Goal: Task Accomplishment & Management: Use online tool/utility

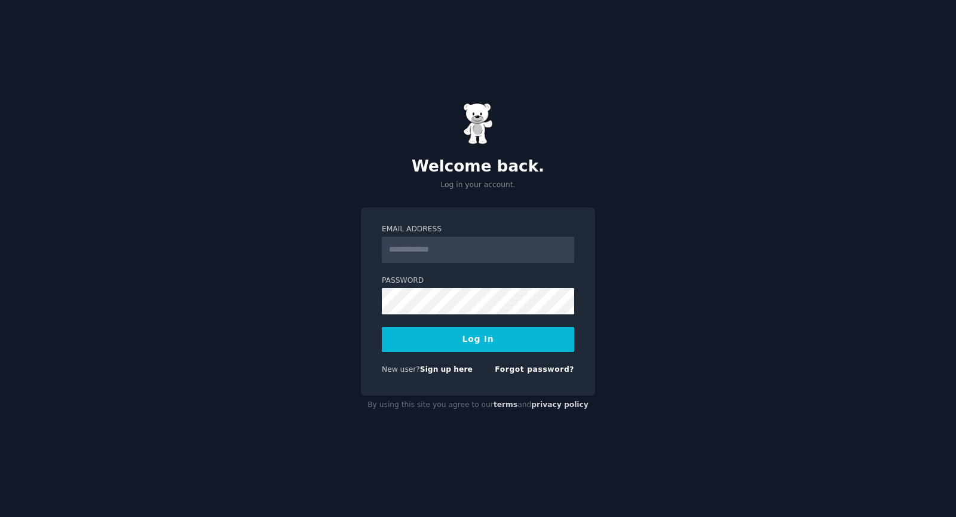
click at [478, 249] on input "Email Address" at bounding box center [478, 249] width 192 height 26
type input "**********"
click at [382, 327] on button "Log In" at bounding box center [478, 339] width 192 height 25
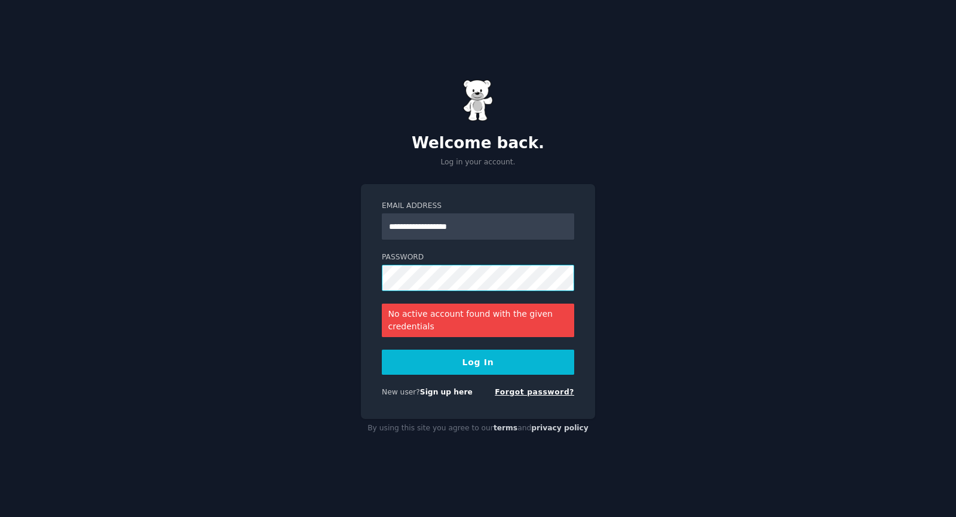
click at [497, 383] on form "**********" at bounding box center [478, 301] width 192 height 201
click at [441, 397] on div "New user? Sign up here" at bounding box center [427, 392] width 91 height 11
click at [440, 391] on link "Sign up here" at bounding box center [446, 392] width 53 height 8
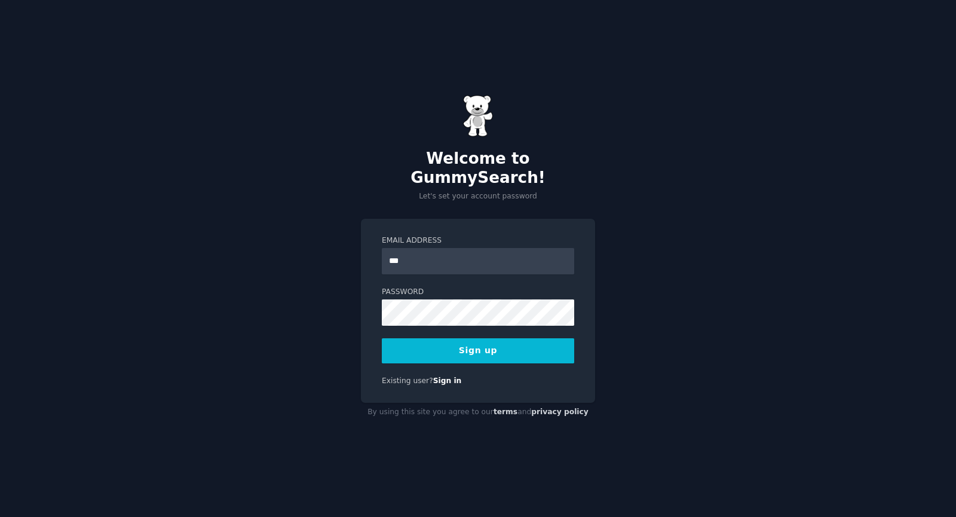
type input "**********"
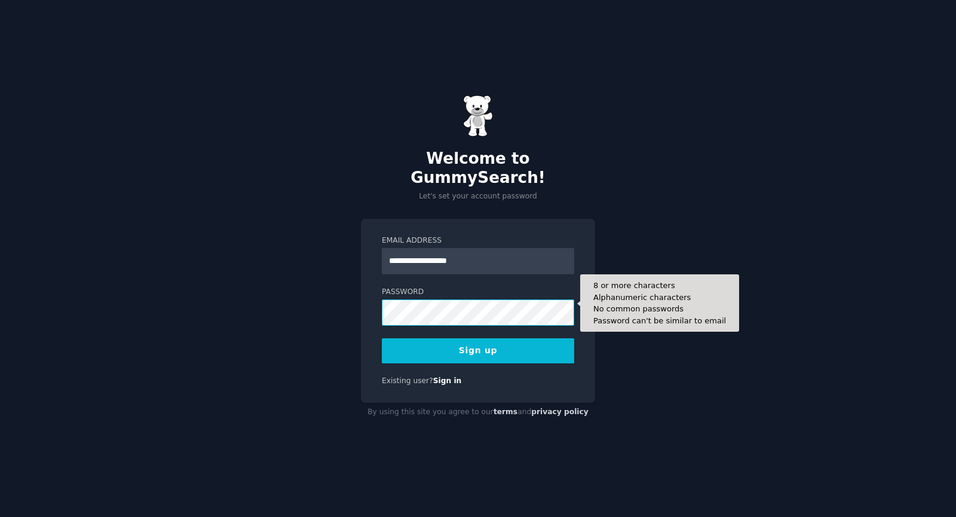
click at [382, 338] on button "Sign up" at bounding box center [478, 350] width 192 height 25
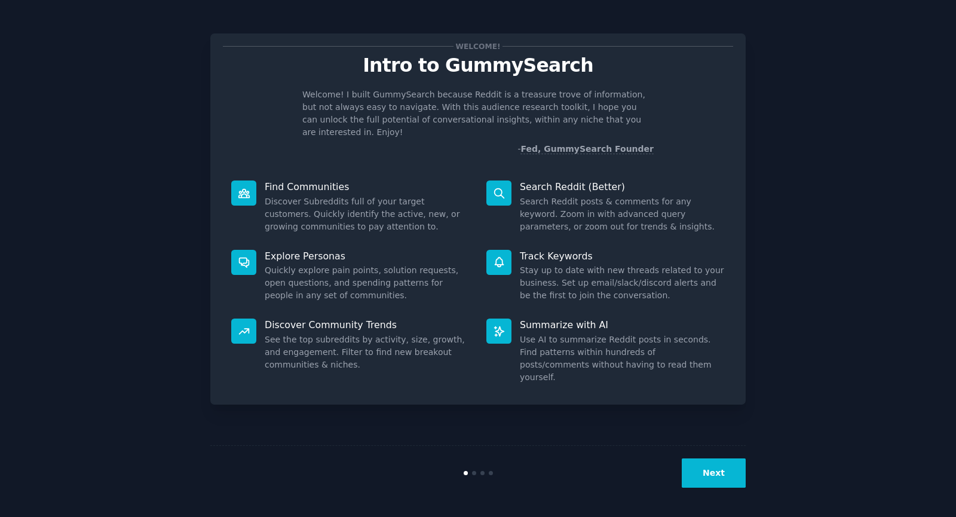
click at [714, 463] on button "Next" at bounding box center [713, 472] width 64 height 29
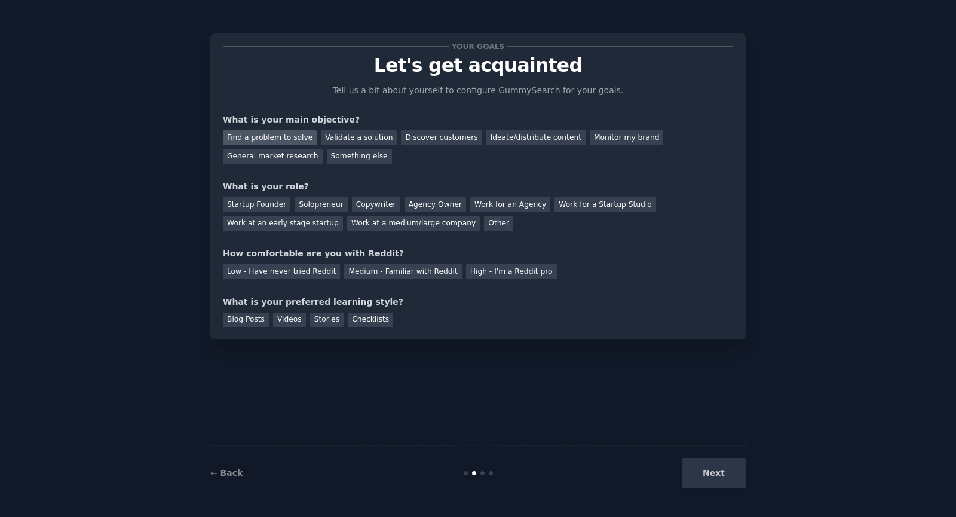
click at [285, 141] on div "Find a problem to solve" at bounding box center [270, 137] width 94 height 15
click at [348, 140] on div "Validate a solution" at bounding box center [359, 137] width 76 height 15
click at [284, 139] on div "Find a problem to solve" at bounding box center [270, 137] width 94 height 15
click at [280, 201] on div "Startup Founder" at bounding box center [256, 204] width 67 height 15
click at [376, 279] on div "Your goals Let's get acquainted Tell us a bit about yourself to configure Gummy…" at bounding box center [478, 186] width 510 height 281
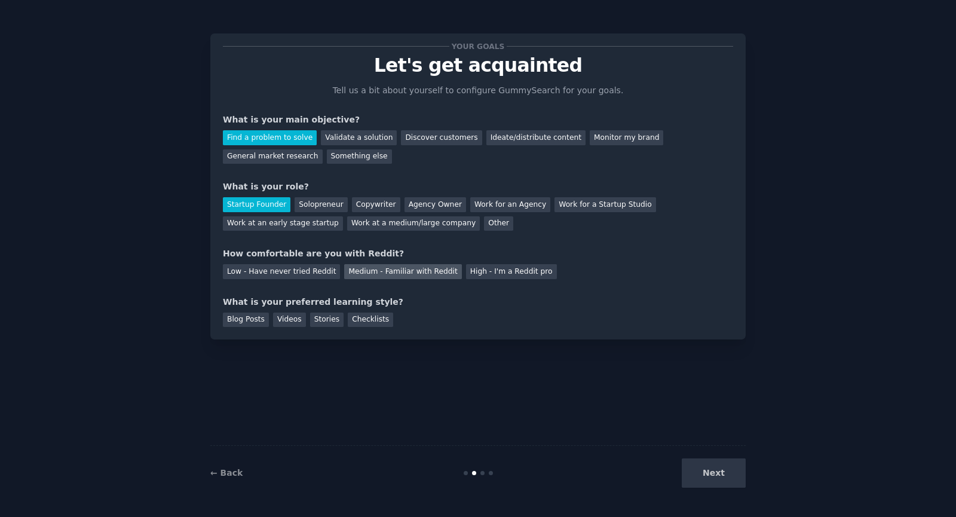
click at [391, 268] on div "Medium - Familiar with Reddit" at bounding box center [402, 271] width 117 height 15
click at [702, 481] on div "Next" at bounding box center [656, 472] width 179 height 29
click at [367, 321] on div "Checklists" at bounding box center [370, 319] width 45 height 15
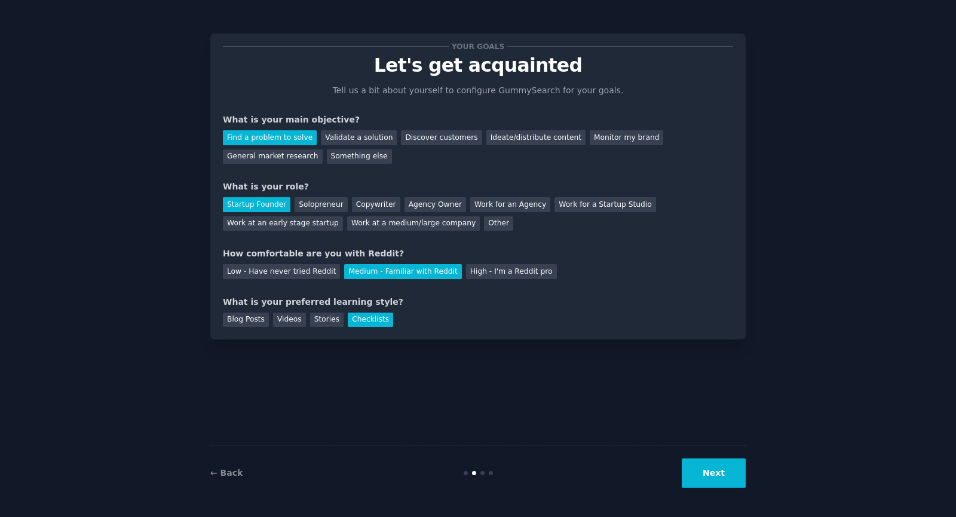
click at [723, 469] on button "Next" at bounding box center [713, 472] width 64 height 29
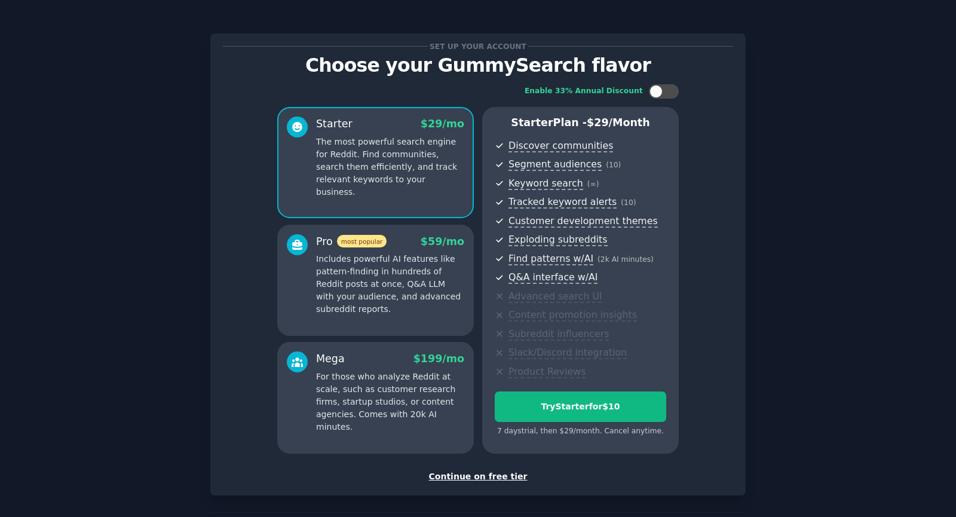
click at [503, 483] on div "Set up your account Choose your GummySearch flavor Enable 33% Annual Discount S…" at bounding box center [477, 264] width 535 height 462
click at [474, 477] on div "Continue on free tier" at bounding box center [478, 476] width 510 height 13
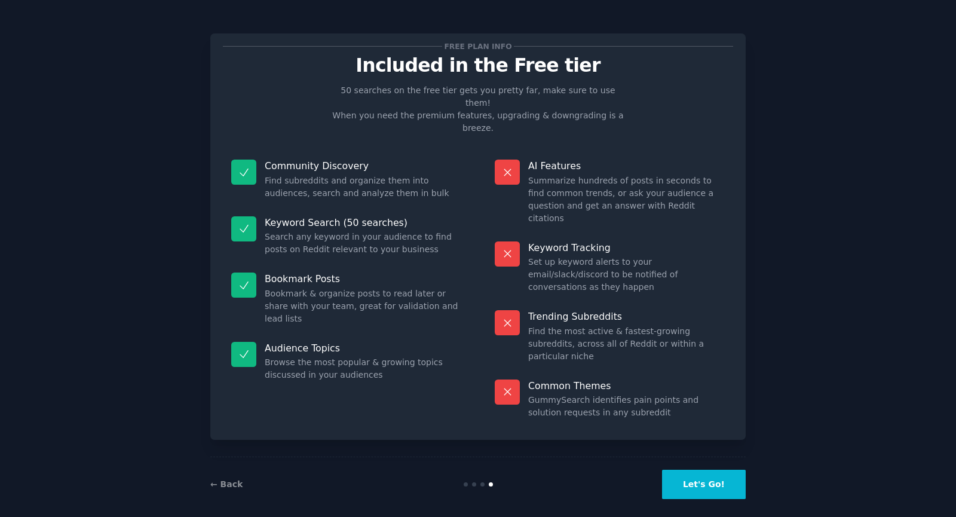
click at [701, 469] on button "Let's Go!" at bounding box center [704, 483] width 84 height 29
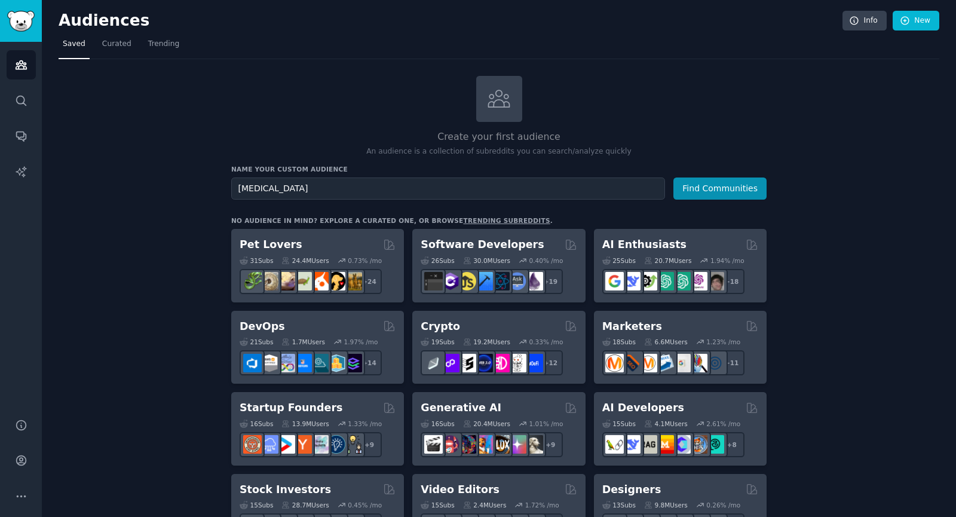
type input "speech impediments"
click at [673, 177] on button "Find Communities" at bounding box center [719, 188] width 93 height 22
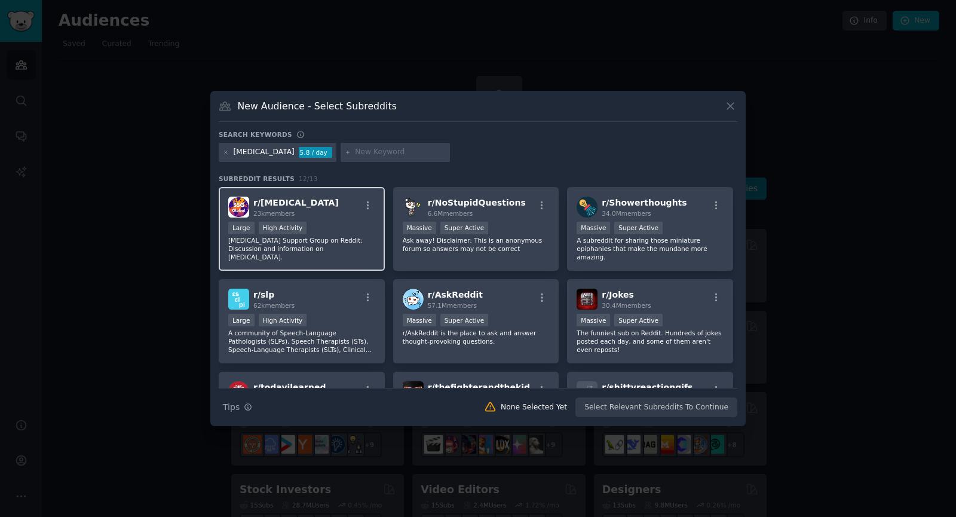
click at [318, 222] on div "Large High Activity" at bounding box center [301, 229] width 147 height 15
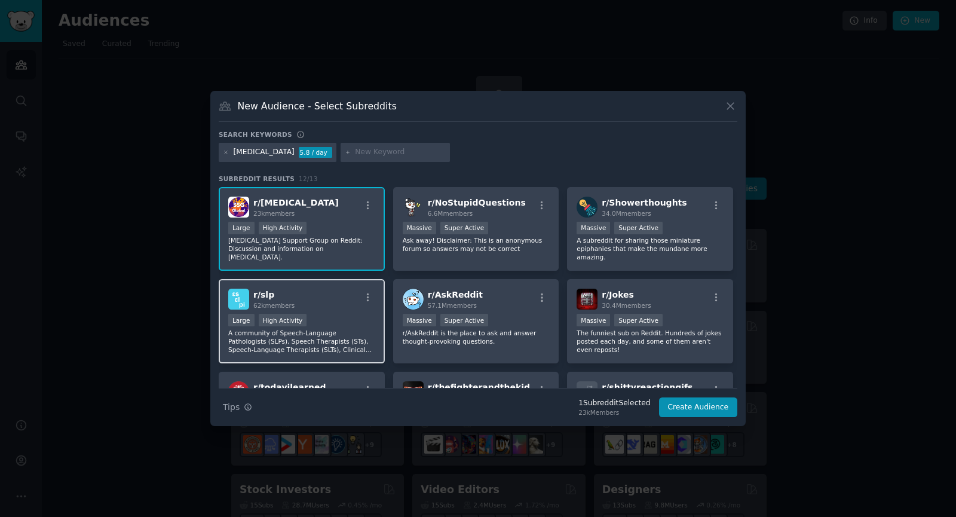
click at [356, 328] on p "A community of Speech-Language Pathologists (SLPs), Speech Therapists (STs), Sp…" at bounding box center [301, 340] width 147 height 25
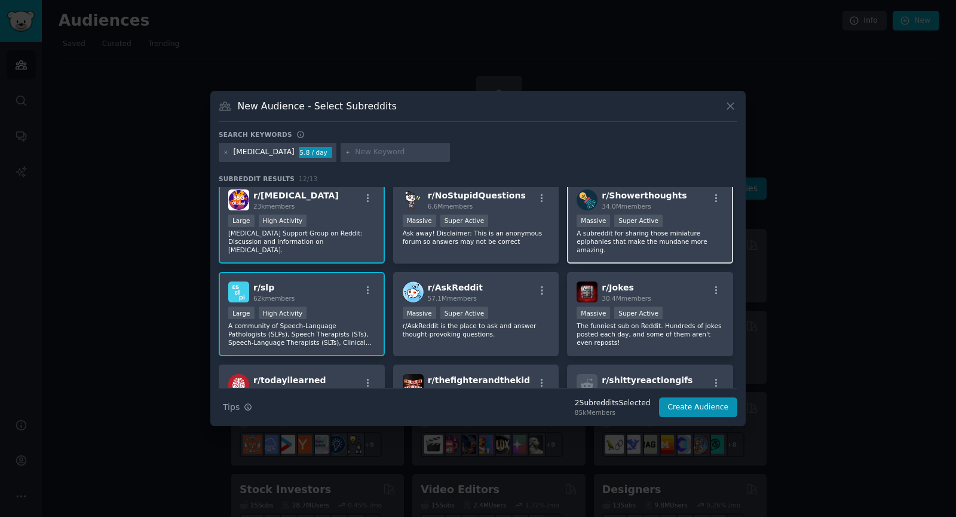
scroll to position [193, 0]
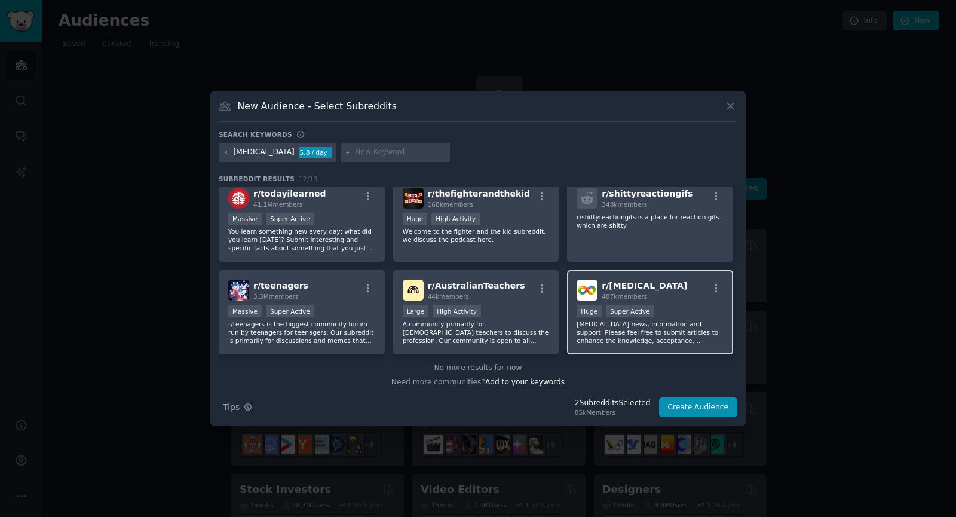
click at [616, 325] on p "Autism news, information and support. Please feel free to submit articles to en…" at bounding box center [649, 332] width 147 height 25
click at [713, 407] on button "Create Audience" at bounding box center [698, 407] width 79 height 20
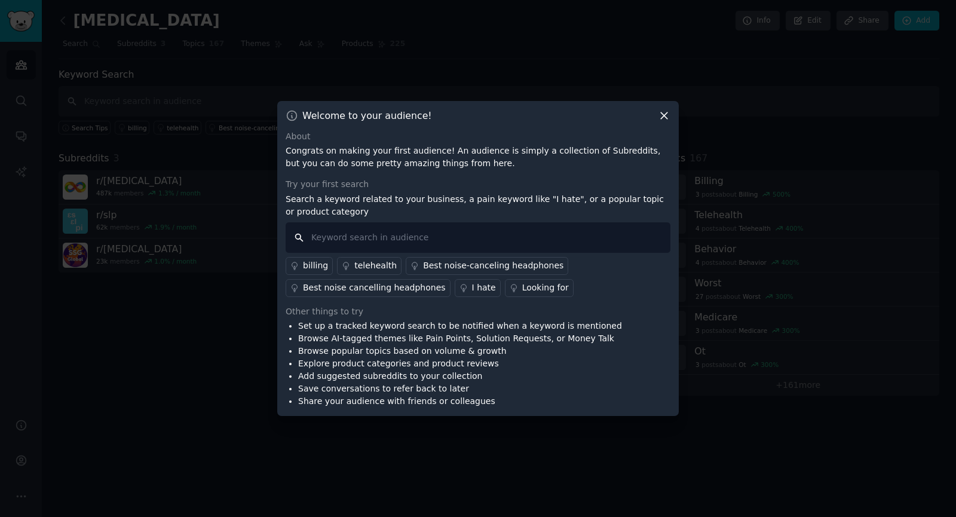
click at [517, 234] on input "text" at bounding box center [477, 237] width 385 height 30
type input "I"
type input "resources"
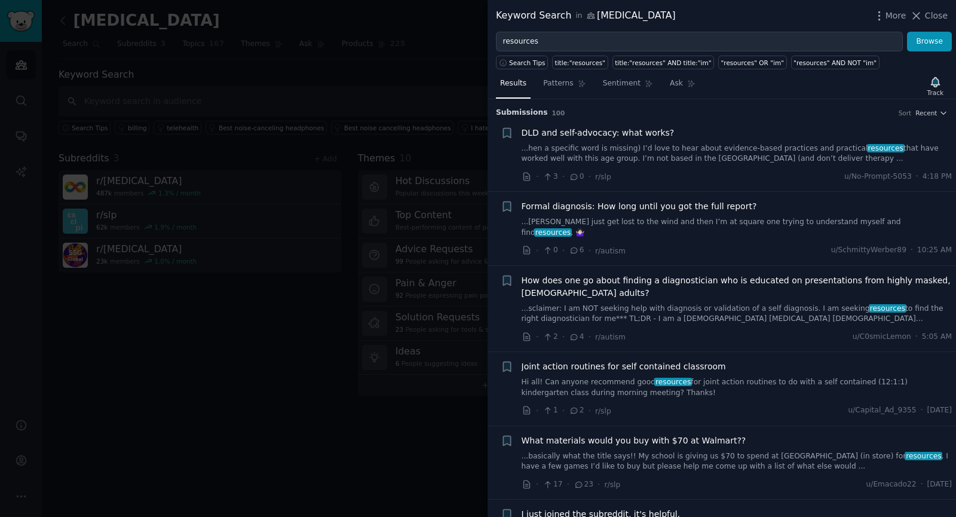
drag, startPoint x: 268, startPoint y: 307, endPoint x: 674, endPoint y: 204, distance: 419.6
click at [674, 204] on div "Keyword Search in speech impediments More Close resources Browse Search Tips ti…" at bounding box center [478, 258] width 956 height 517
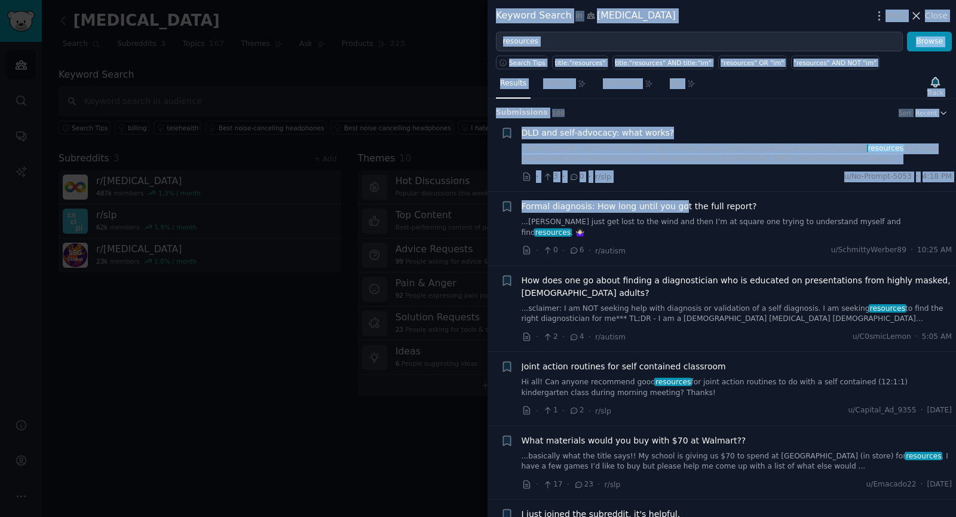
click at [922, 20] on icon at bounding box center [916, 16] width 13 height 13
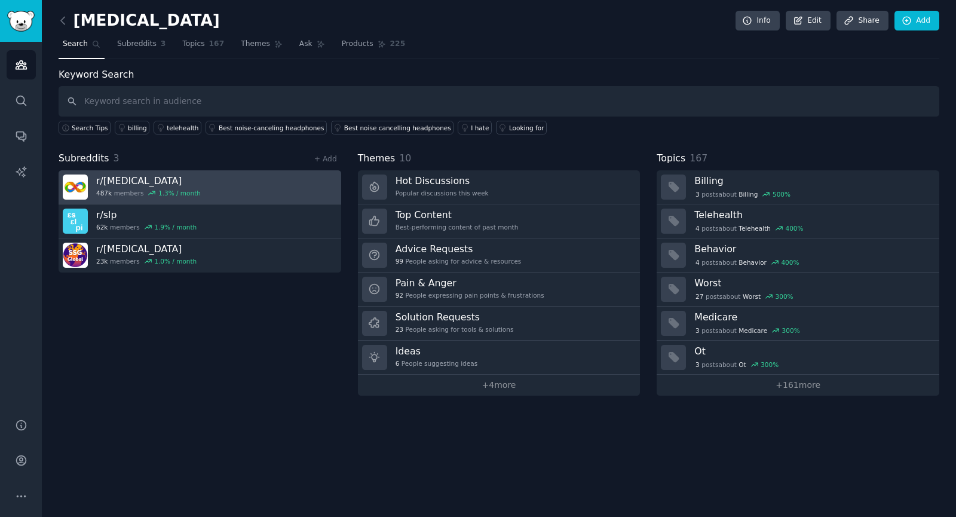
drag, startPoint x: 321, startPoint y: 191, endPoint x: 268, endPoint y: 184, distance: 54.2
click at [268, 184] on link "r/ autism 487k members 1.3 % / month" at bounding box center [200, 187] width 282 height 34
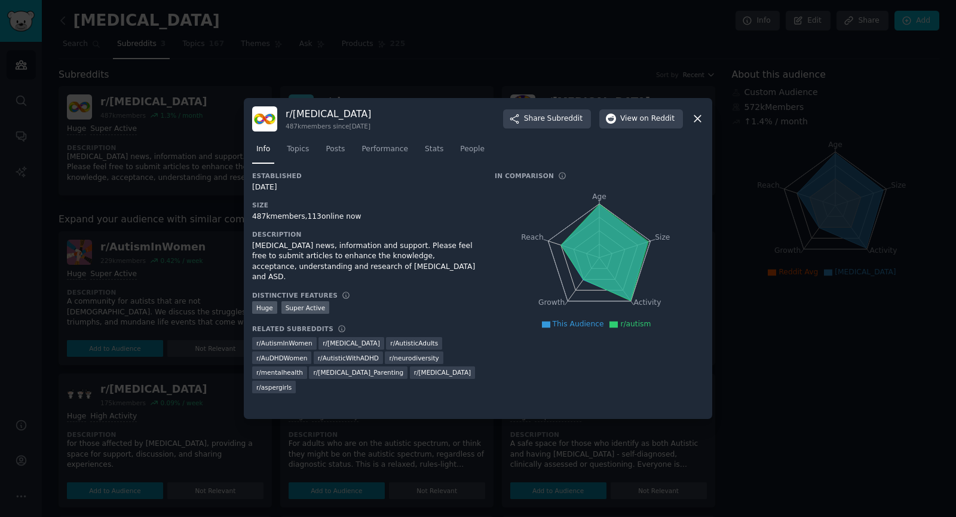
click at [701, 119] on icon at bounding box center [697, 118] width 13 height 13
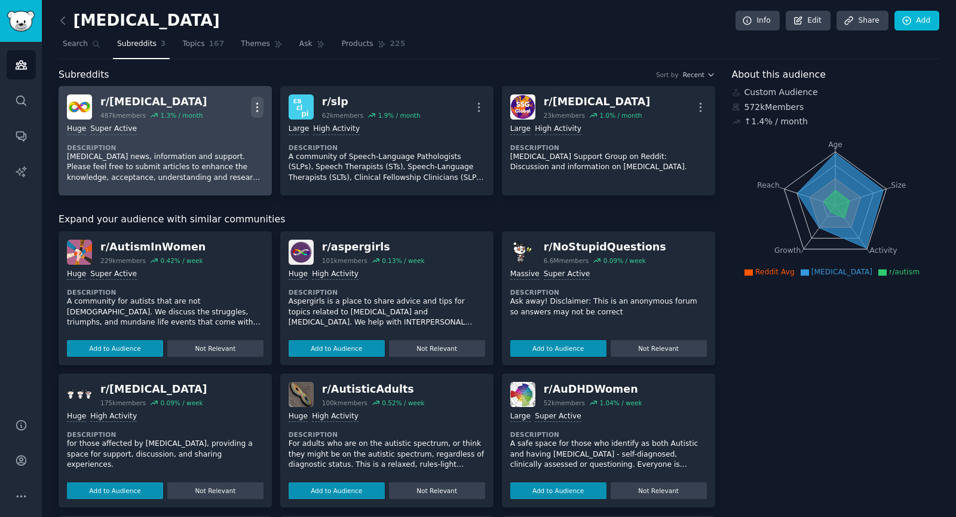
click at [262, 102] on icon "button" at bounding box center [257, 107] width 13 height 13
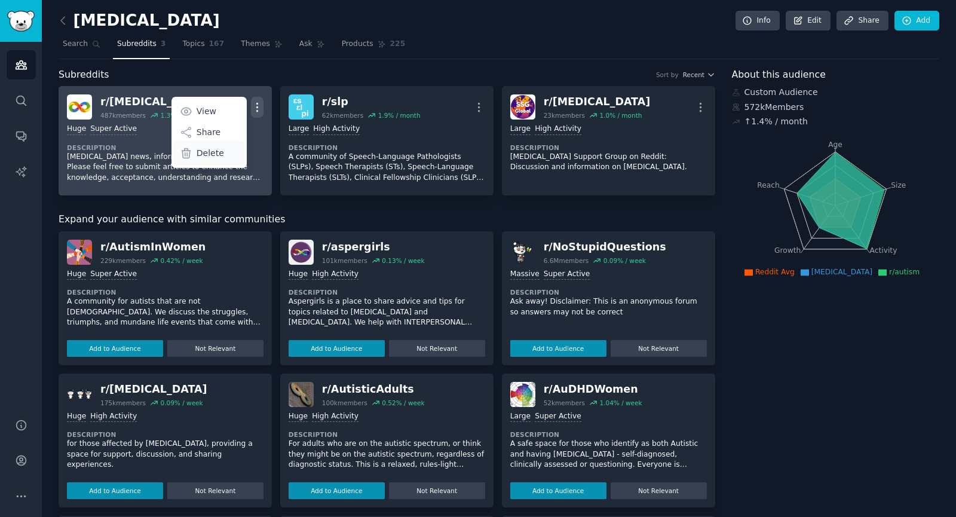
click at [202, 148] on p "Delete" at bounding box center [209, 153] width 27 height 13
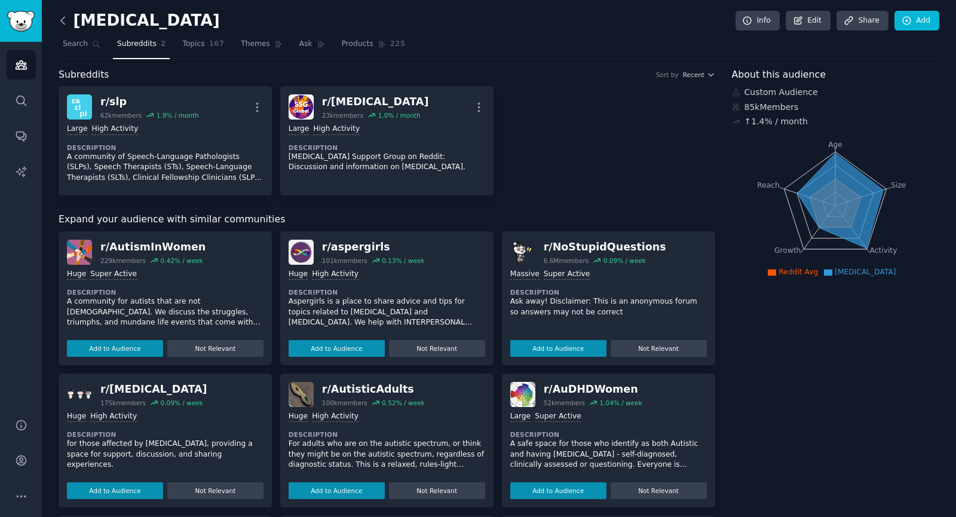
click at [66, 18] on icon at bounding box center [63, 20] width 13 height 13
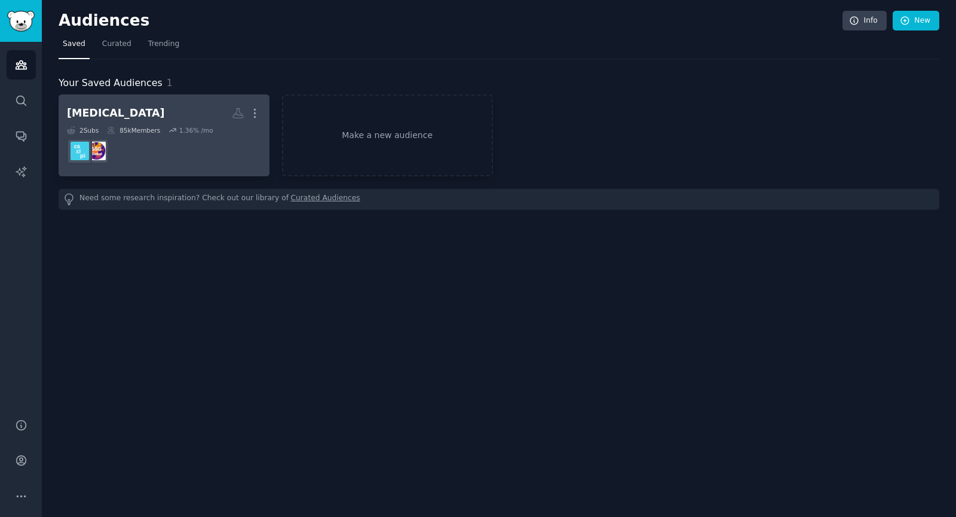
click at [175, 149] on dd at bounding box center [164, 150] width 194 height 33
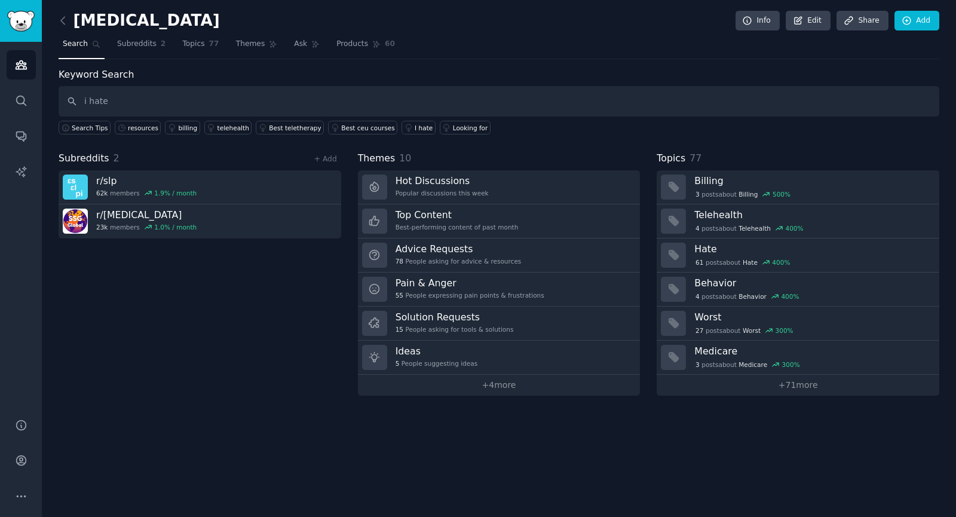
type input "i hate"
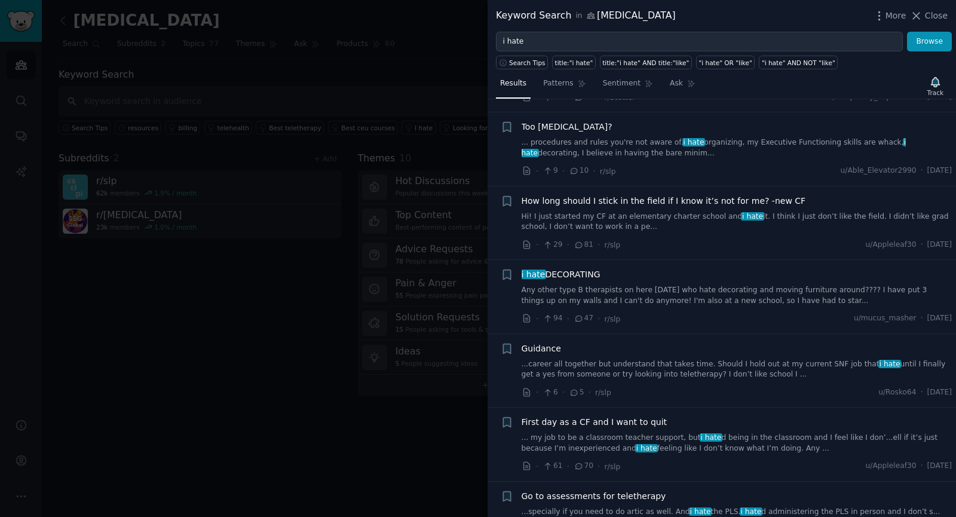
scroll to position [537, 0]
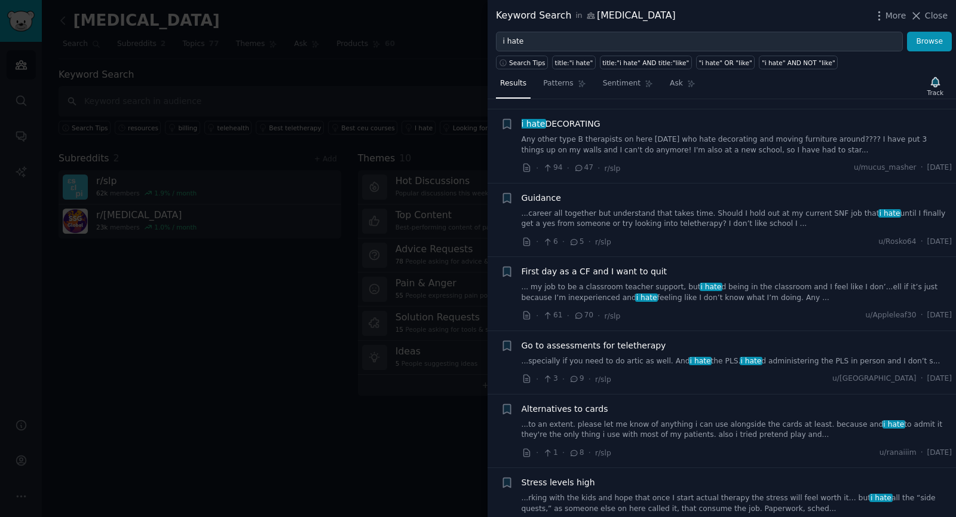
click at [637, 356] on link "...specially if you need to do artic as well. And i hate the PLS. i hate d admi…" at bounding box center [736, 361] width 431 height 11
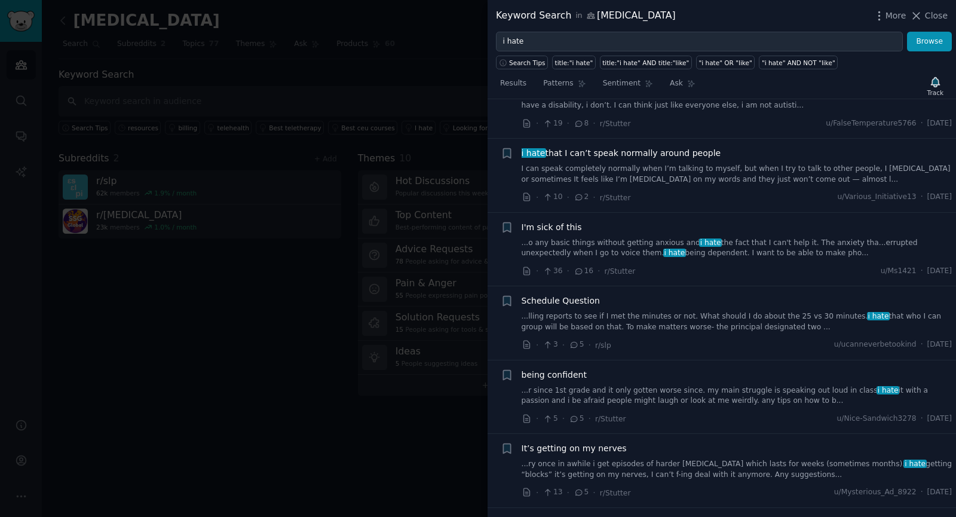
scroll to position [1592, 0]
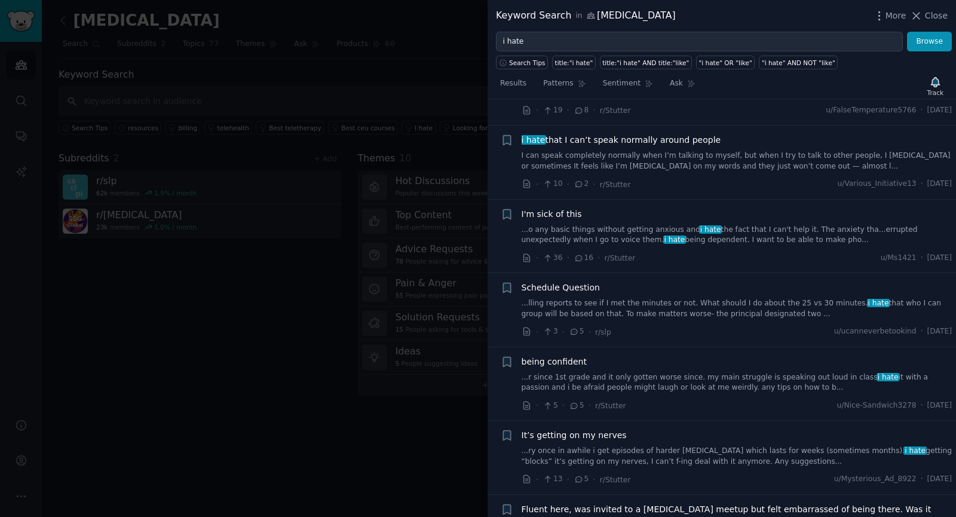
click at [186, 425] on div at bounding box center [478, 258] width 956 height 517
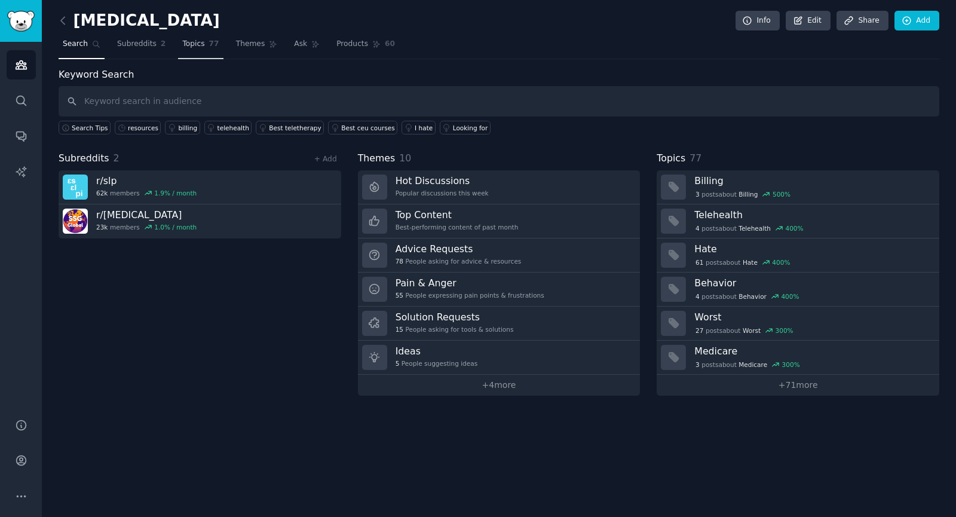
click at [194, 45] on span "Topics" at bounding box center [193, 44] width 22 height 11
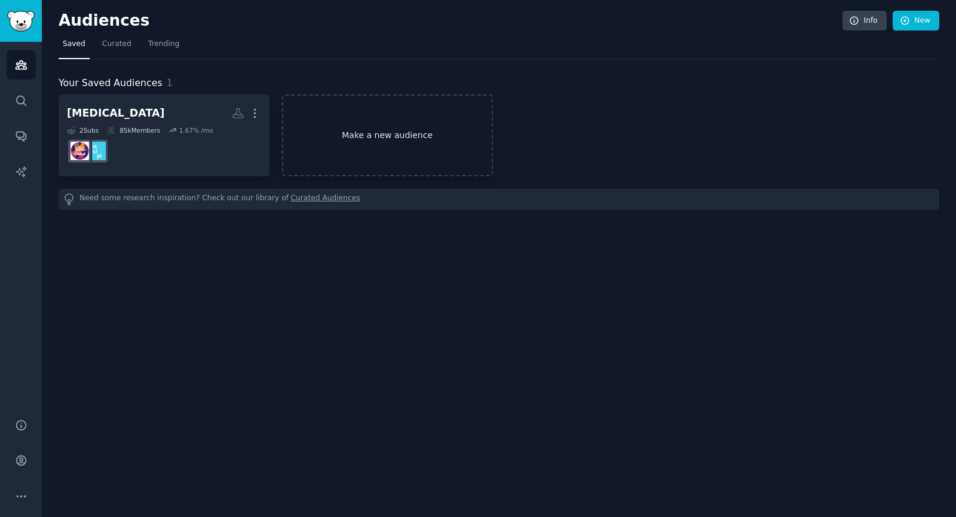
click at [314, 128] on link "Make a new audience" at bounding box center [387, 135] width 211 height 82
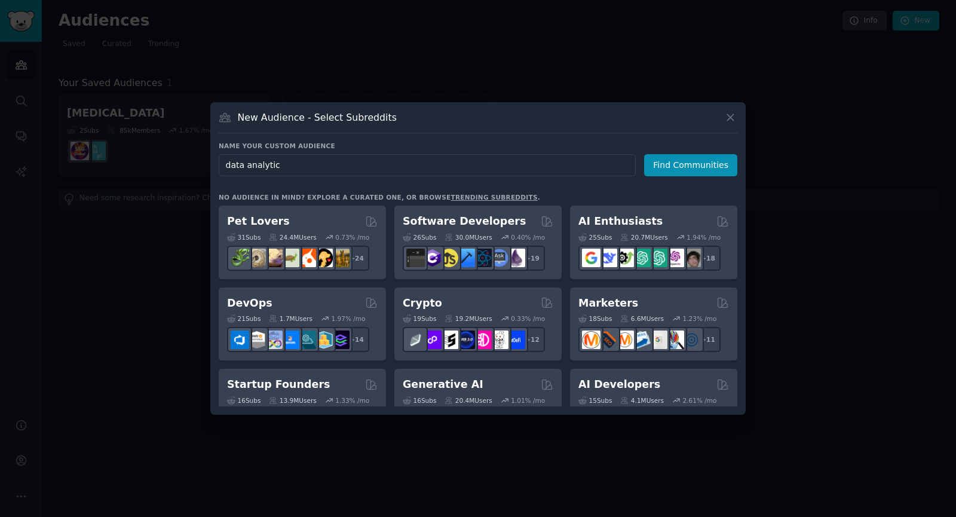
type input "data analytics"
click button "Find Communities" at bounding box center [690, 165] width 93 height 22
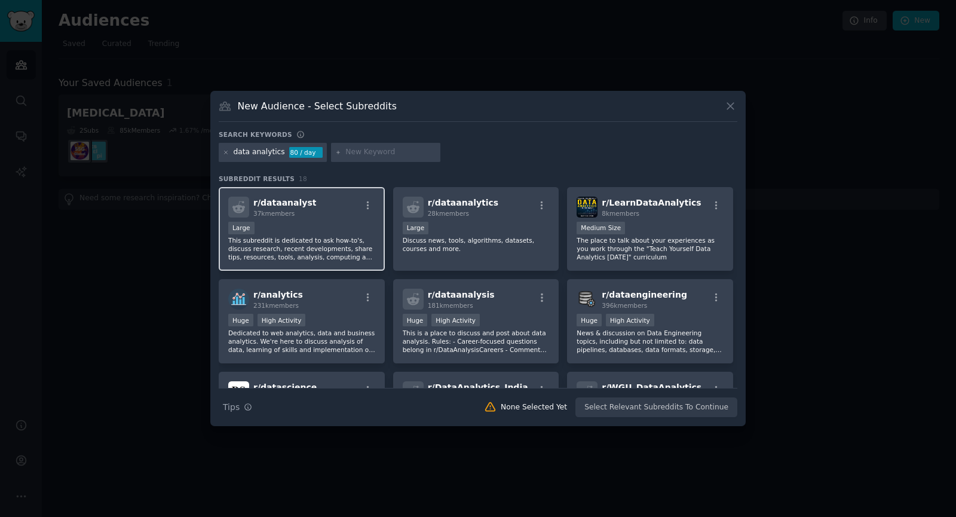
click at [281, 241] on p "This subreddit is dedicated to ask how-to's, discuss research, recent developme…" at bounding box center [301, 248] width 147 height 25
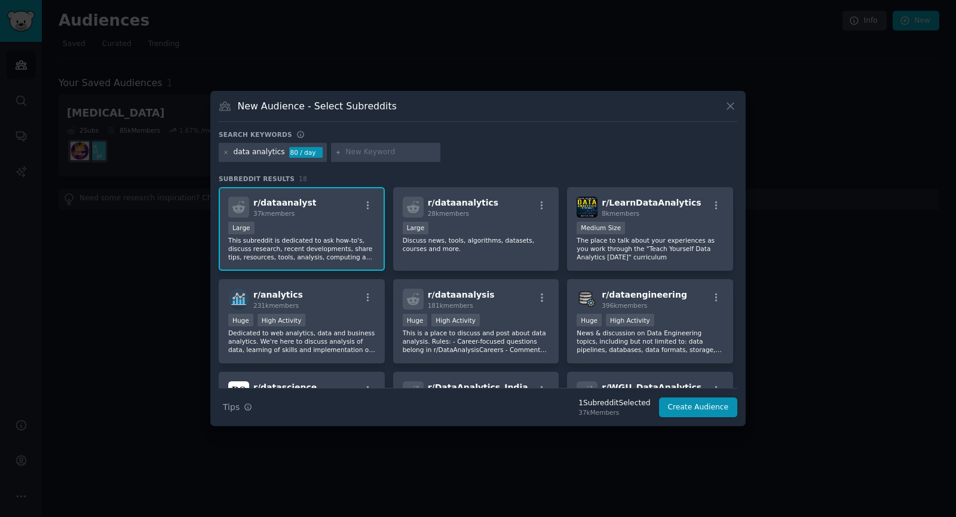
drag, startPoint x: 281, startPoint y: 241, endPoint x: 333, endPoint y: 200, distance: 65.9
click at [333, 200] on div "r/ dataanalyst 37k members" at bounding box center [301, 206] width 147 height 21
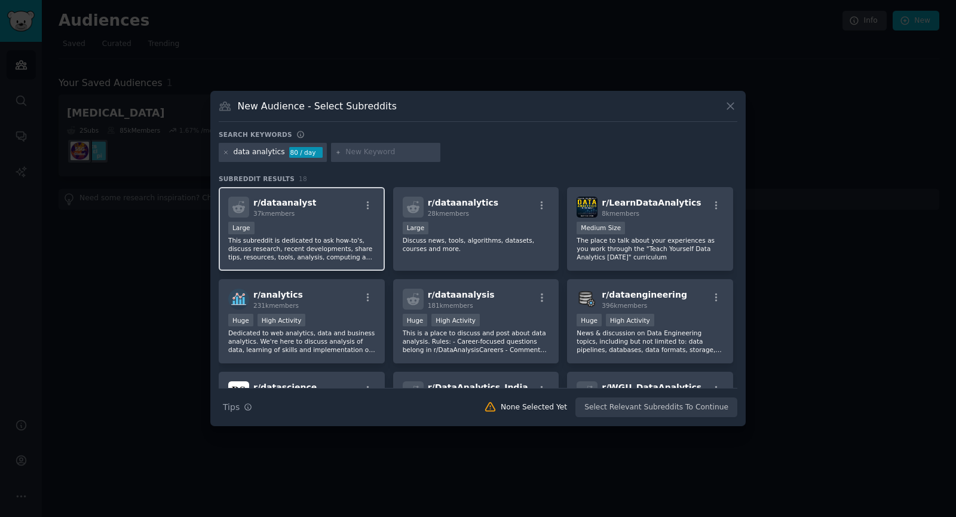
click at [339, 190] on div "r/ dataanalyst 37k members Large This subreddit is dedicated to ask how-to's, d…" at bounding box center [302, 229] width 166 height 84
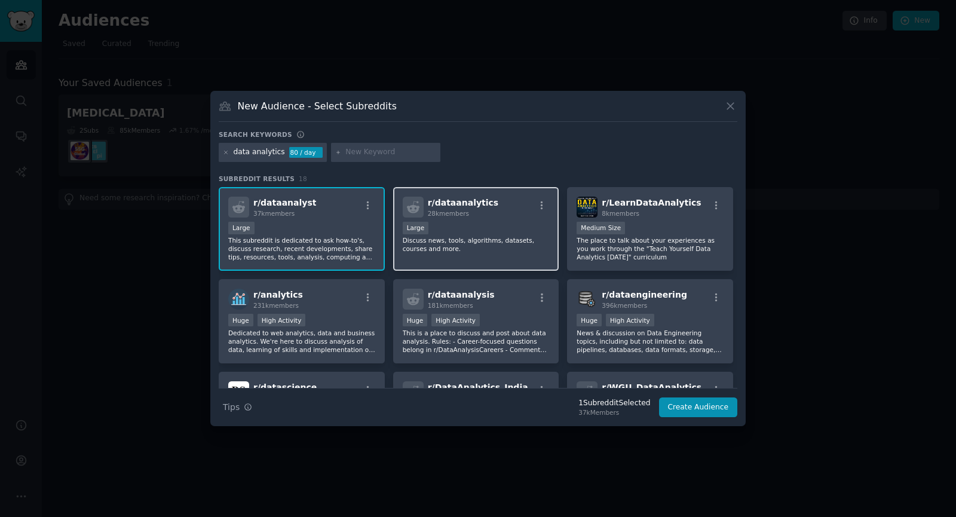
click at [511, 231] on div "10,000 - 100,000 members Large" at bounding box center [476, 229] width 147 height 15
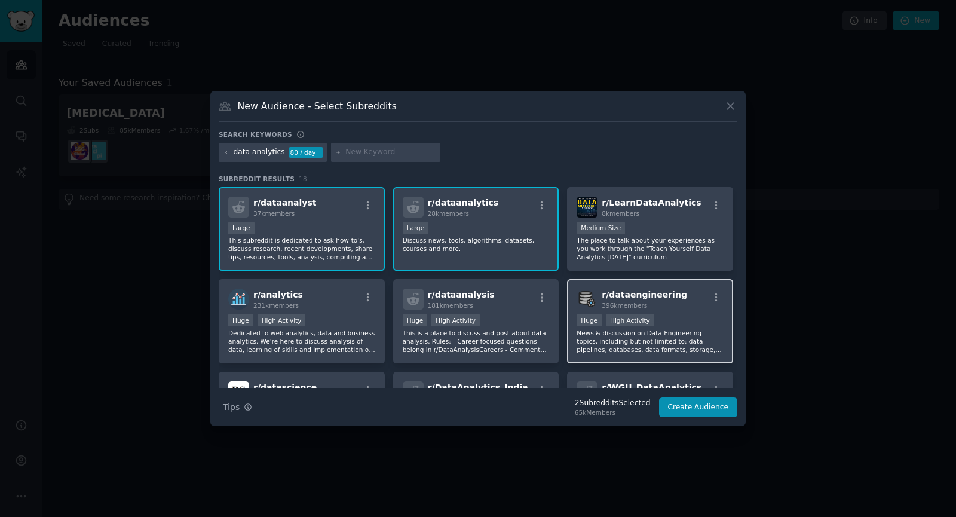
click at [650, 299] on span "r/ dataengineering" at bounding box center [643, 295] width 85 height 10
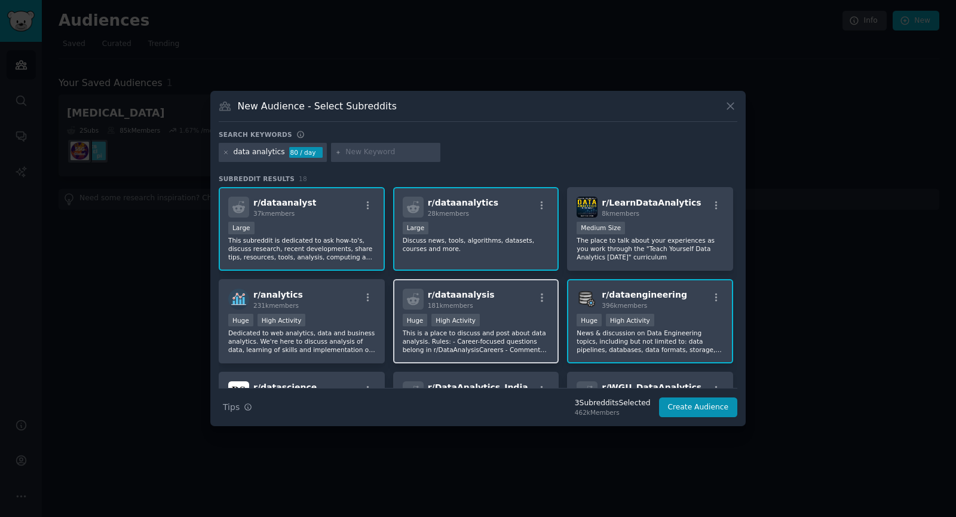
click at [515, 295] on div "r/ dataanalysis 181k members" at bounding box center [476, 298] width 147 height 21
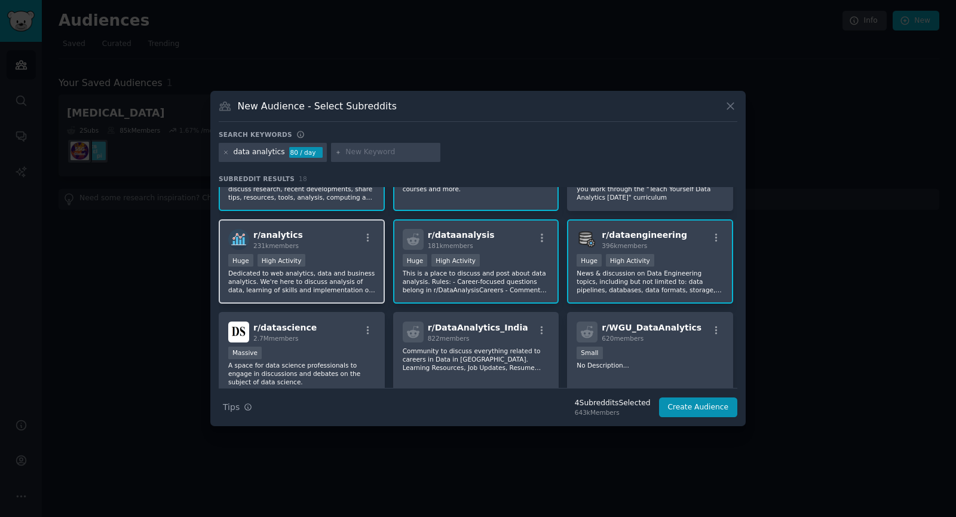
click at [369, 253] on div "r/ analytics 231k members Huge High Activity Dedicated to web analytics, data a…" at bounding box center [302, 261] width 166 height 84
click at [532, 261] on div ">= 80th percentile for submissions / day Huge High Activity" at bounding box center [476, 261] width 147 height 15
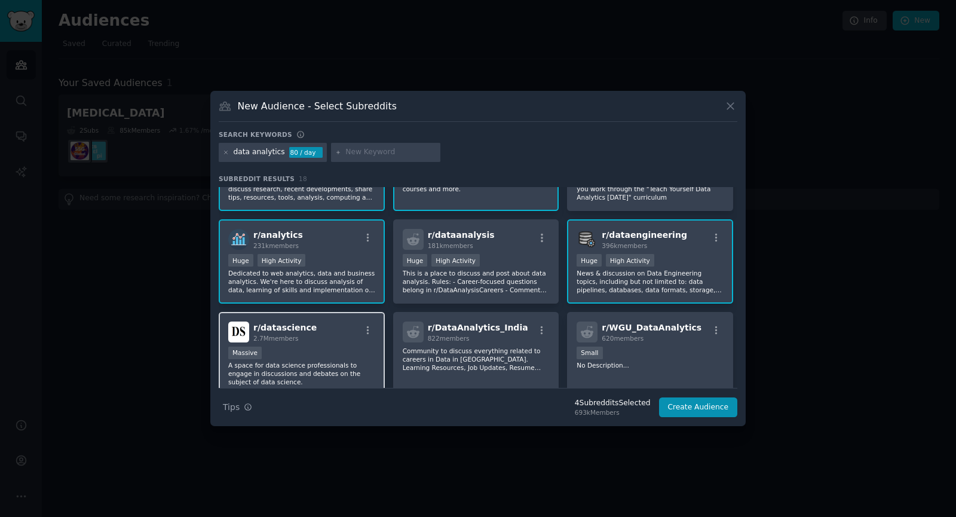
click at [323, 317] on div "r/ datascience 2.7M members Massive A space for data science professionals to e…" at bounding box center [302, 354] width 166 height 84
click at [706, 274] on p "News & discussion on Data Engineering topics, including but not limited to: dat…" at bounding box center [649, 281] width 147 height 25
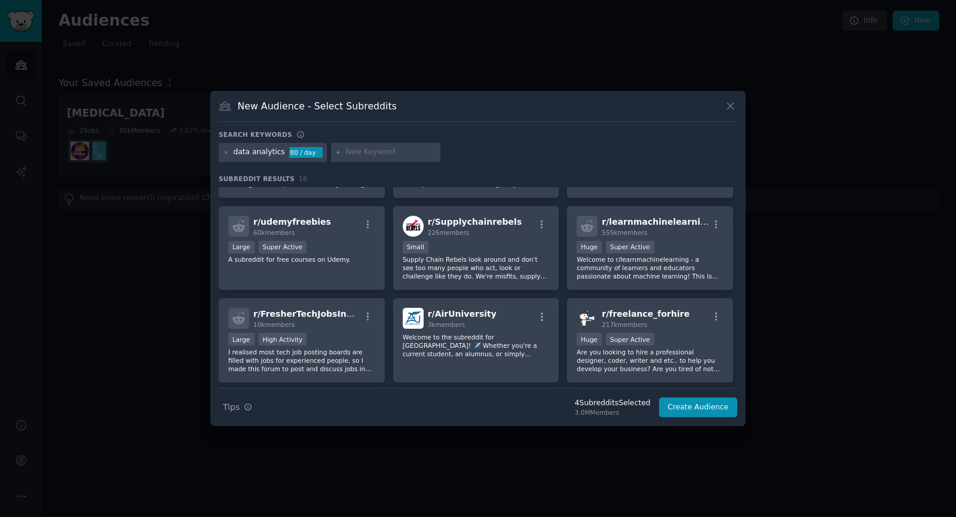
scroll to position [386, 0]
